Goal: Information Seeking & Learning: Check status

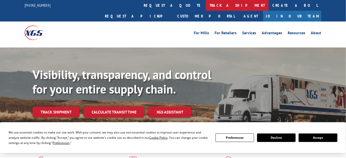
click at [206, 5] on link "track a shipment" at bounding box center [237, 5] width 63 height 11
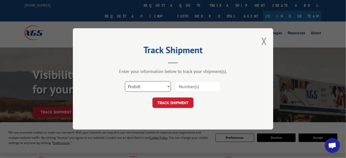
drag, startPoint x: 163, startPoint y: 86, endPoint x: 159, endPoint y: 89, distance: 5.6
click at [163, 86] on select "Select category... Probill BOL PO" at bounding box center [148, 87] width 46 height 11
select select "bol"
click at [125, 82] on select "Select category... Probill BOL PO" at bounding box center [148, 87] width 46 height 11
click at [198, 84] on input at bounding box center [198, 87] width 46 height 11
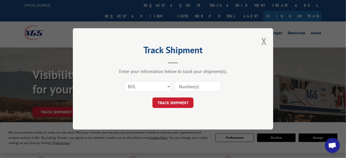
paste input "2876981"
type input "2876981"
click at [174, 106] on button "TRACK SHIPMENT" at bounding box center [172, 103] width 41 height 11
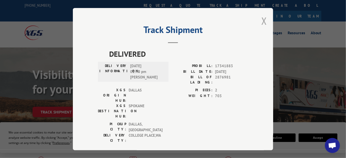
click at [261, 23] on button "Close modal" at bounding box center [264, 20] width 6 height 13
